Goal: Navigation & Orientation: Find specific page/section

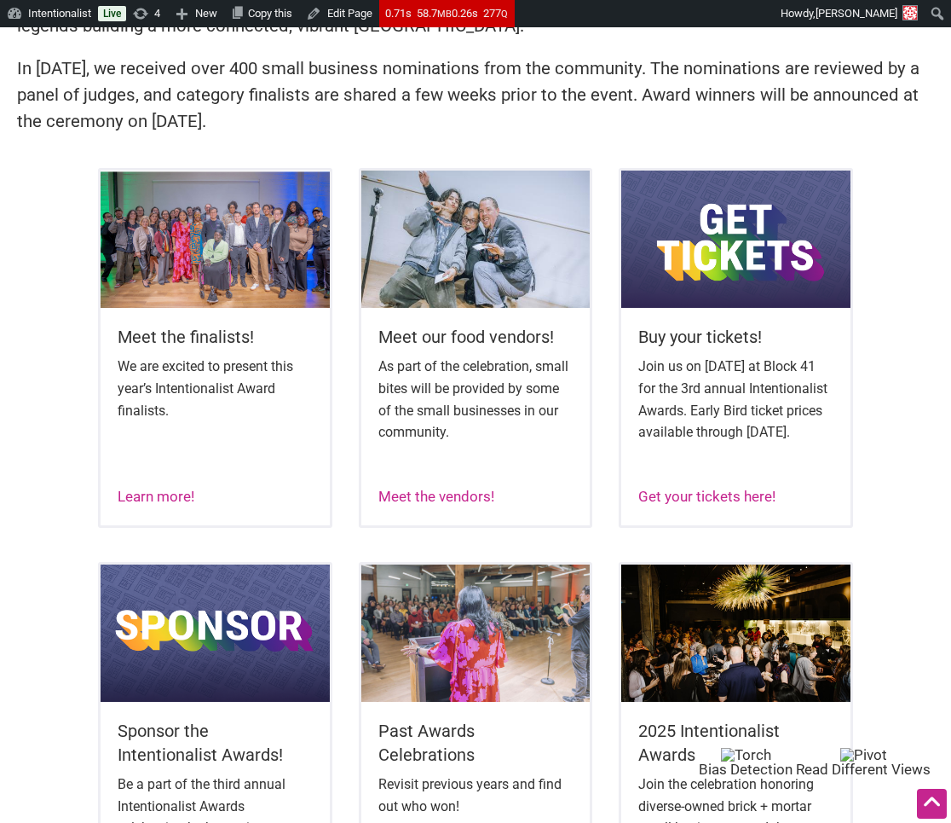
scroll to position [496, 0]
